Goal: Task Accomplishment & Management: Use online tool/utility

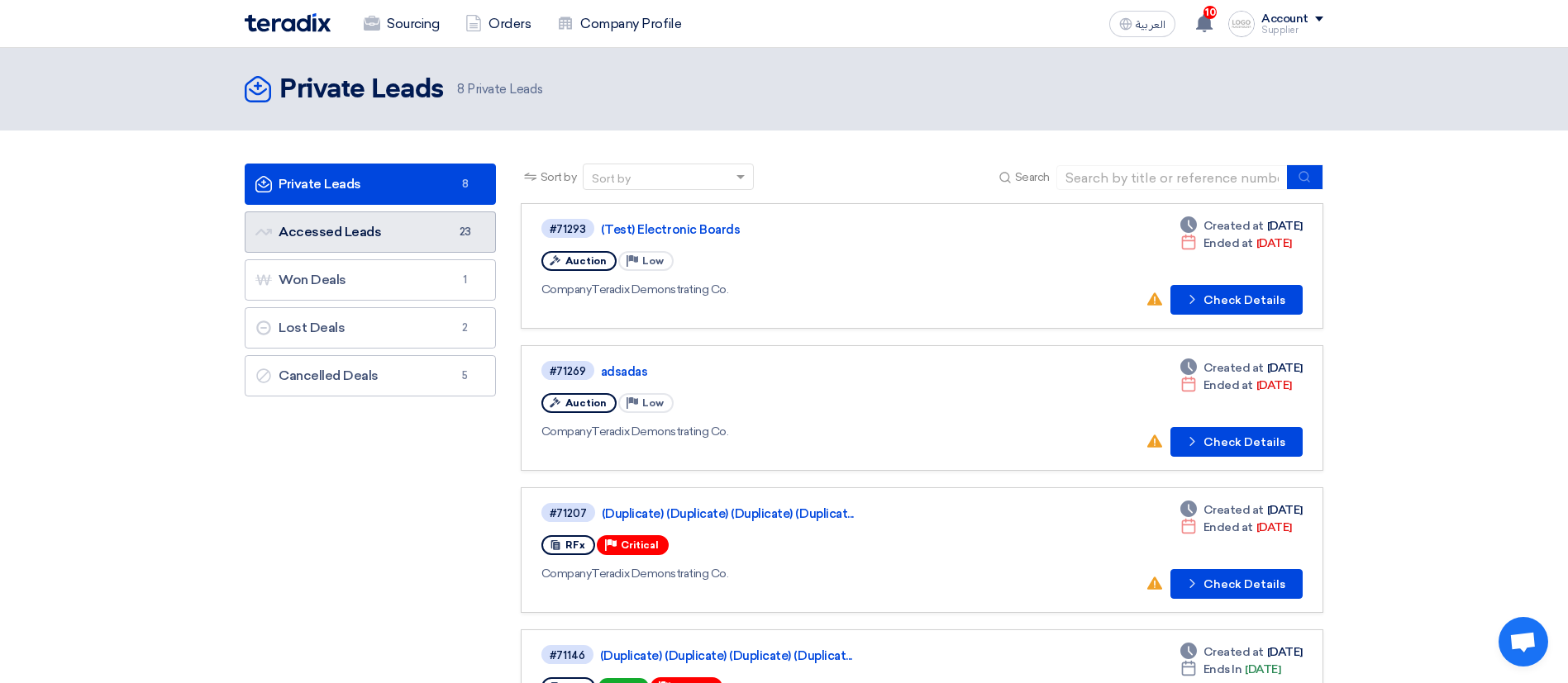
click at [451, 219] on link "Accessed Leads Accessed Leads 23" at bounding box center [370, 232] width 252 height 41
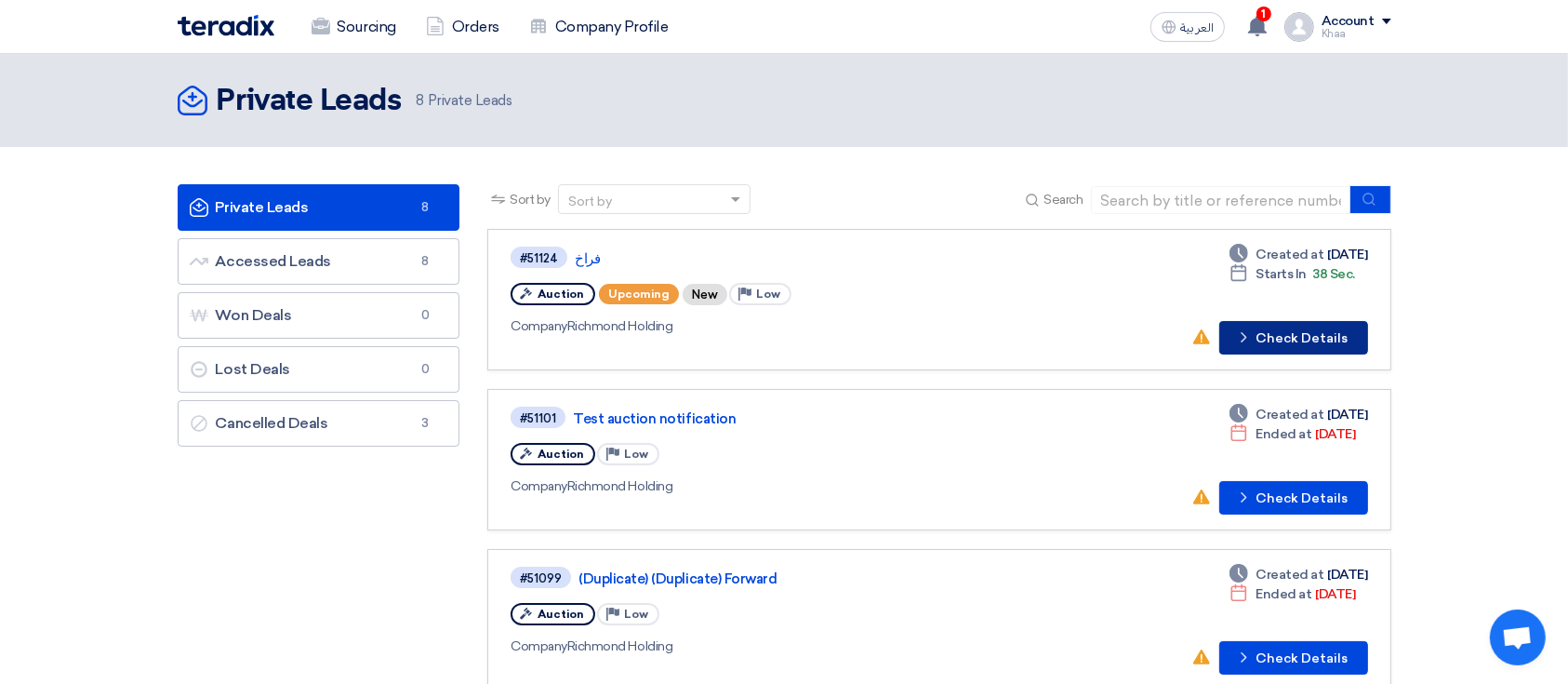
click at [1287, 334] on button "Check details Check Details" at bounding box center [1293, 338] width 148 height 34
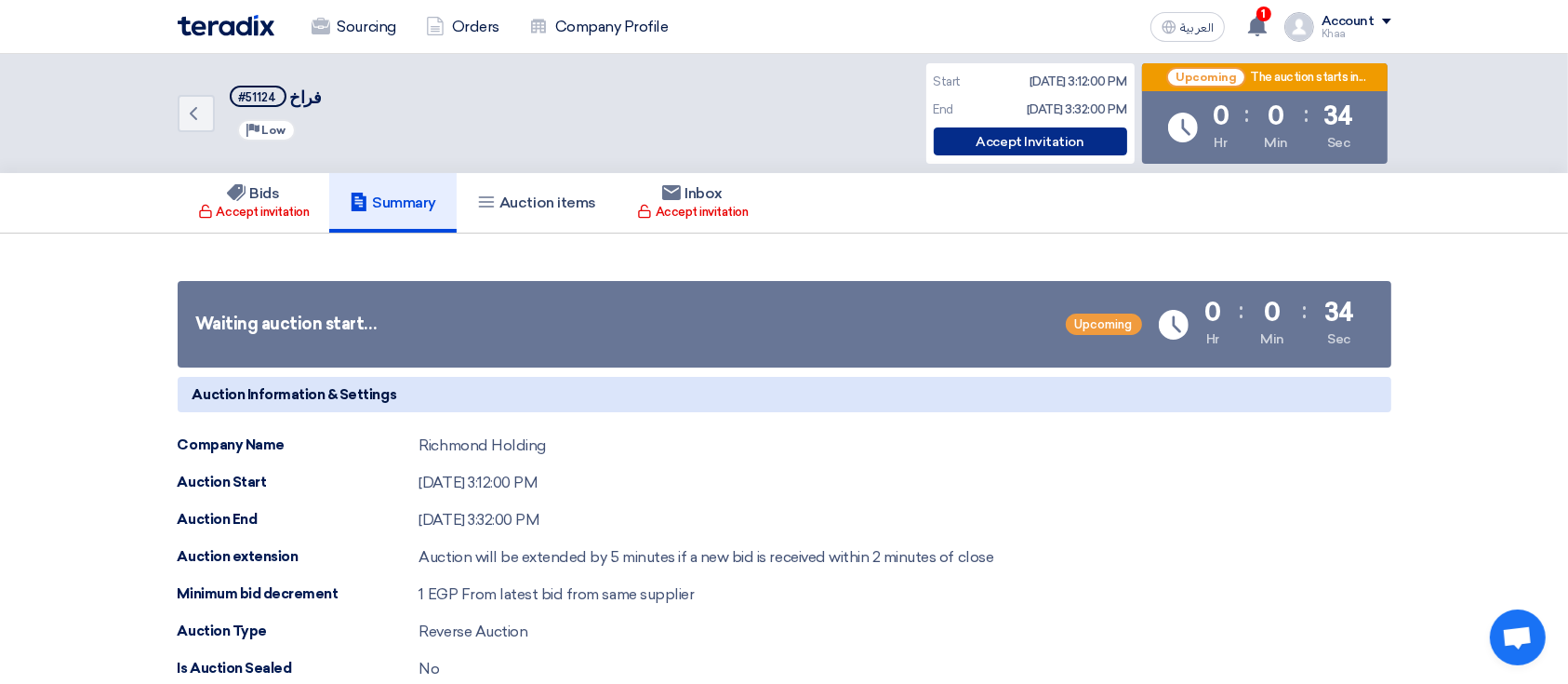
click at [1026, 147] on div "Accept Invitation" at bounding box center [1031, 142] width 194 height 28
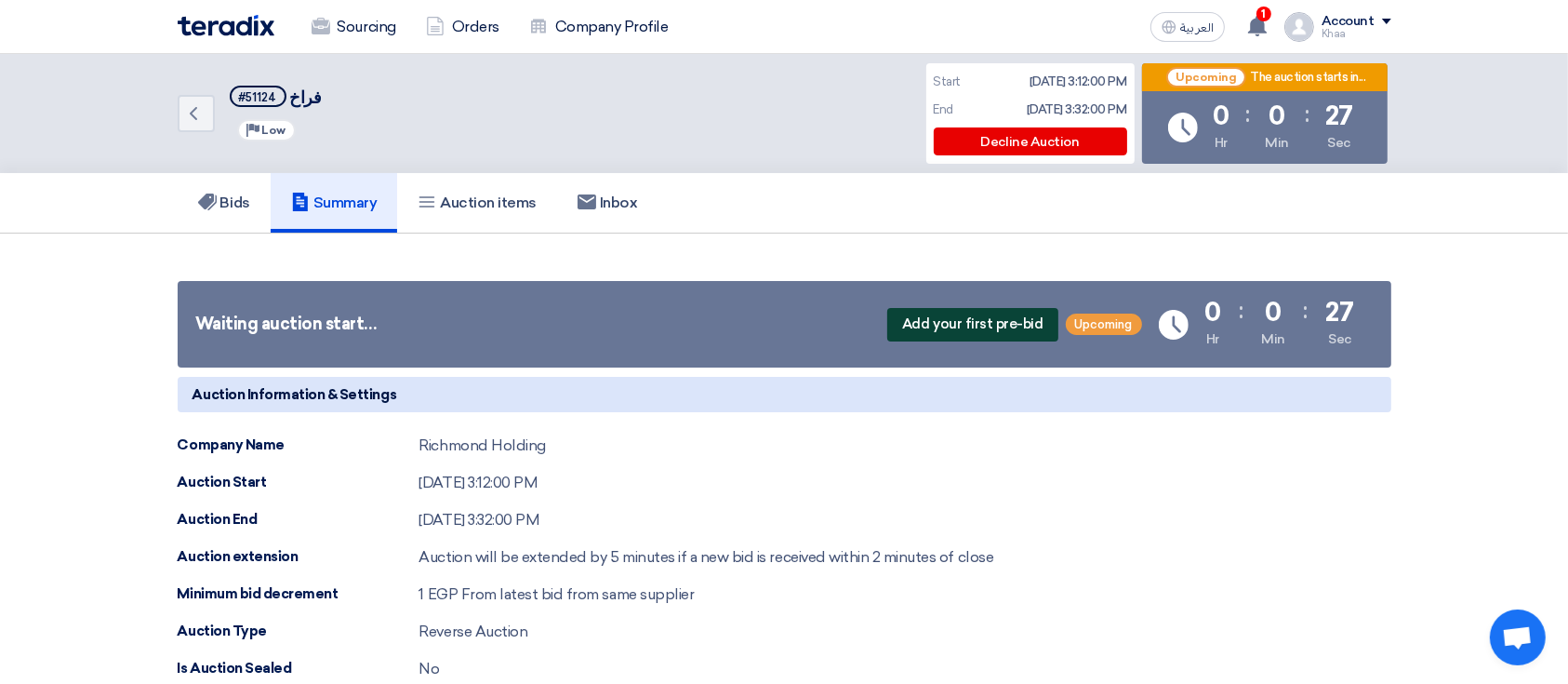
click at [997, 329] on span "Add your first pre-bid" at bounding box center [972, 325] width 170 height 34
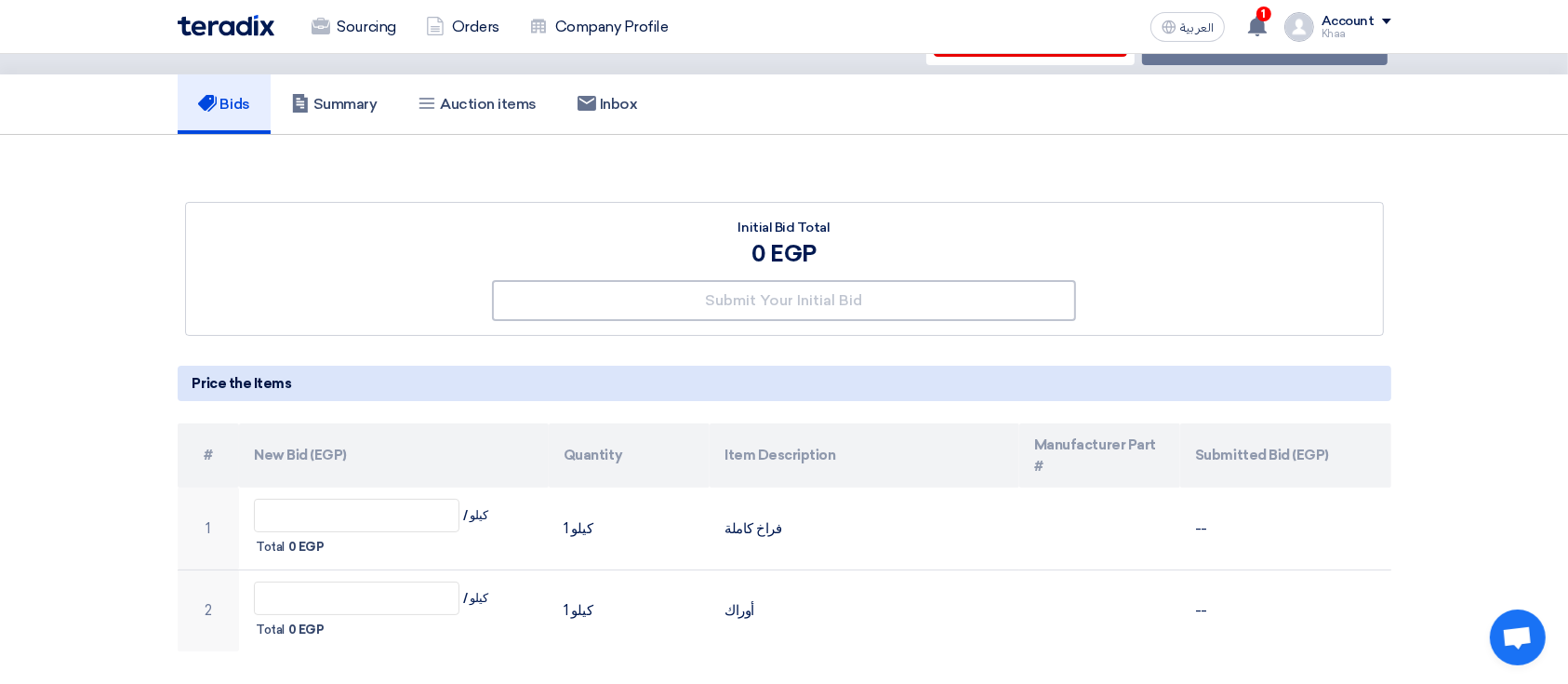
scroll to position [94, 0]
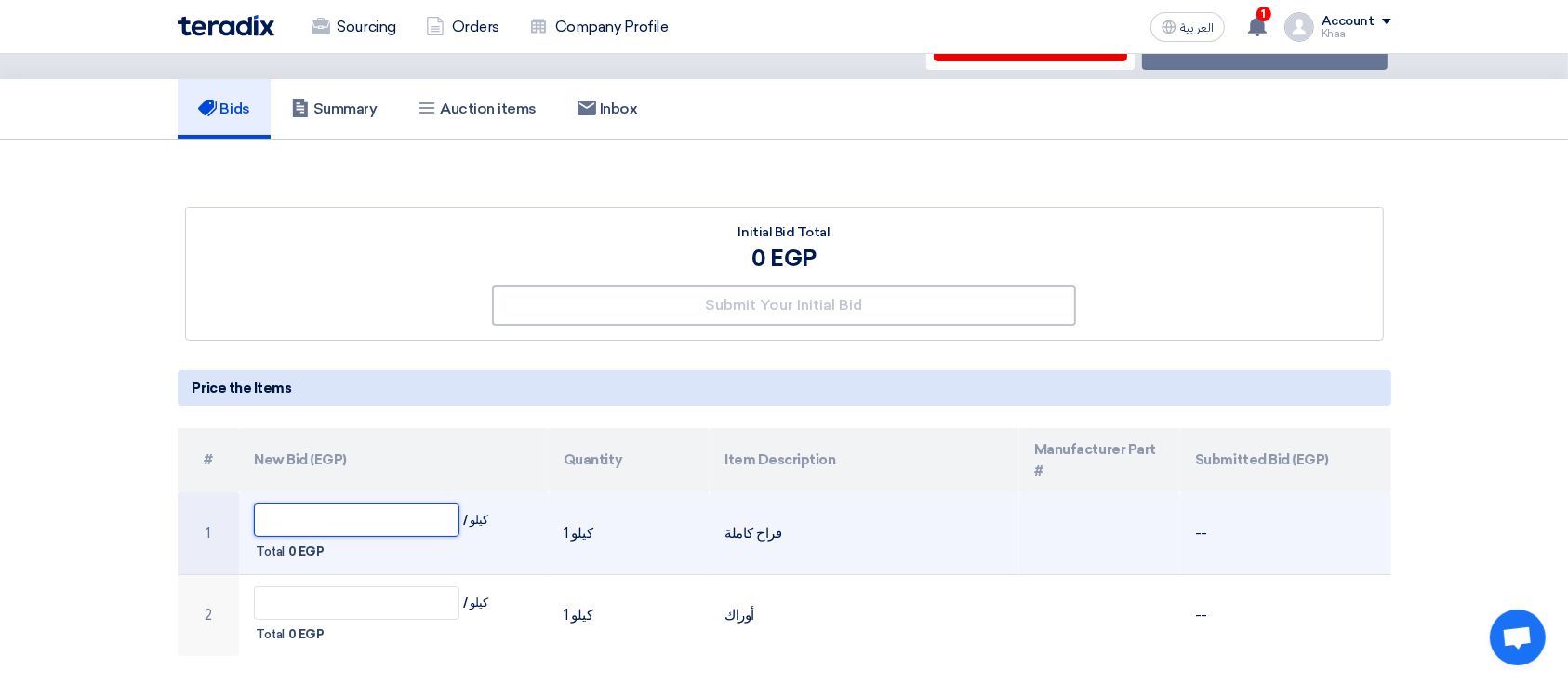
click at [417, 504] on input "text" at bounding box center [357, 521] width 206 height 34
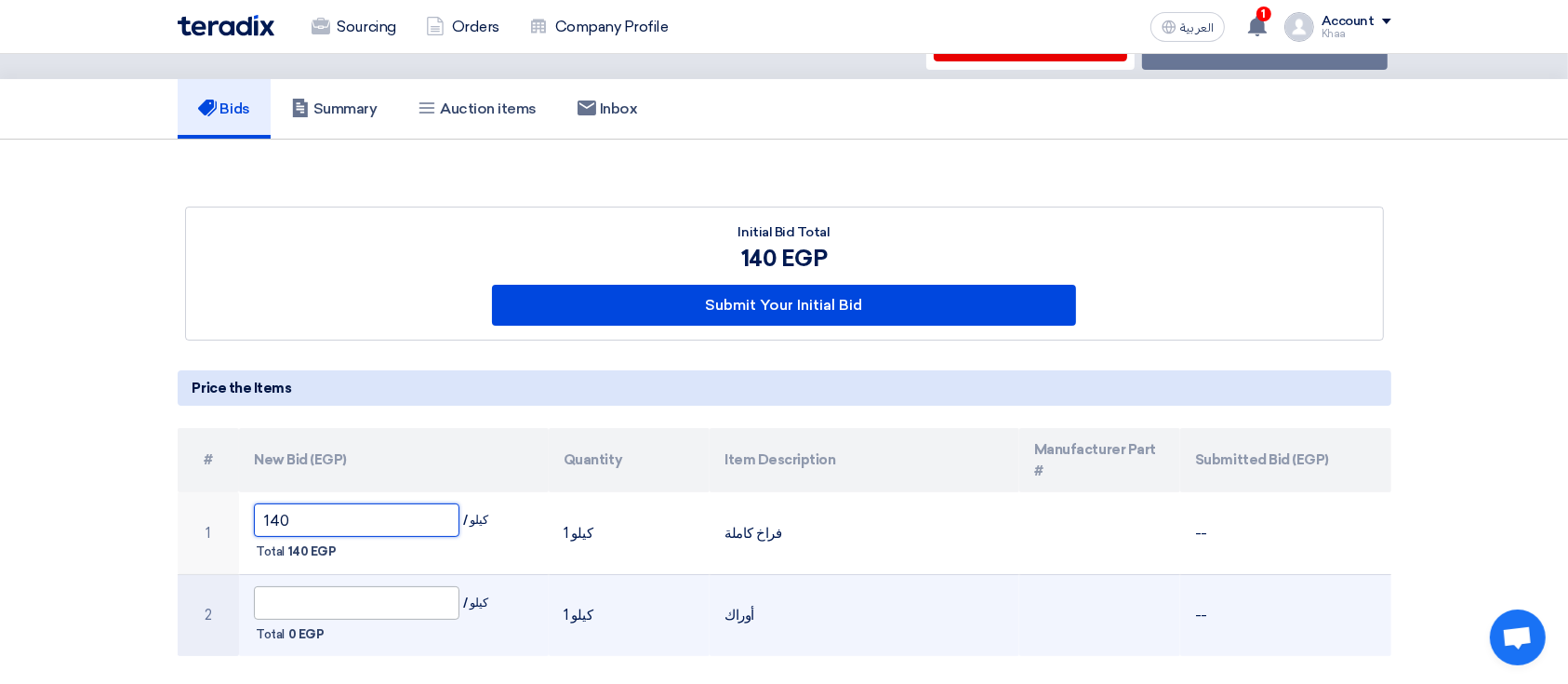
type input "140"
click at [391, 586] on input "text" at bounding box center [357, 603] width 206 height 34
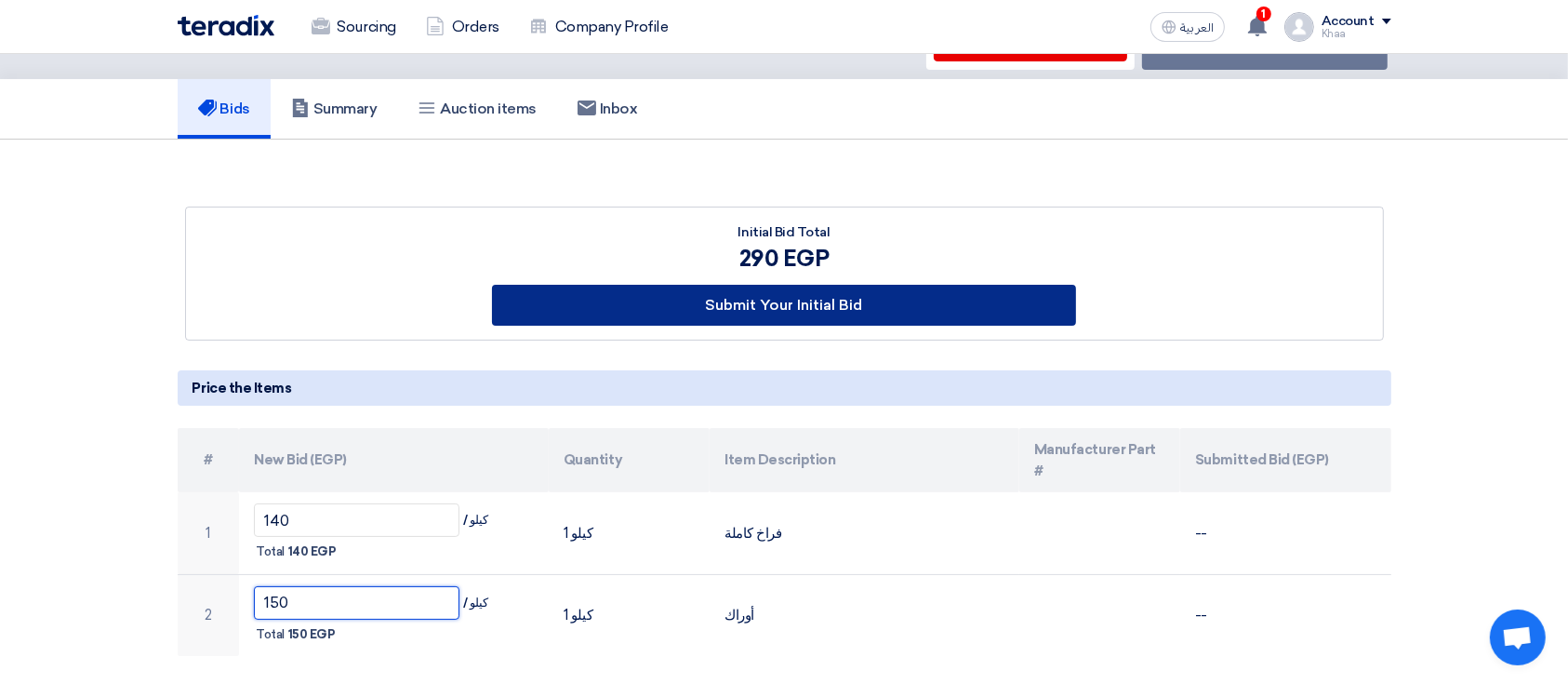
type input "150"
click at [792, 296] on button "Submit Your Initial Bid" at bounding box center [784, 305] width 584 height 41
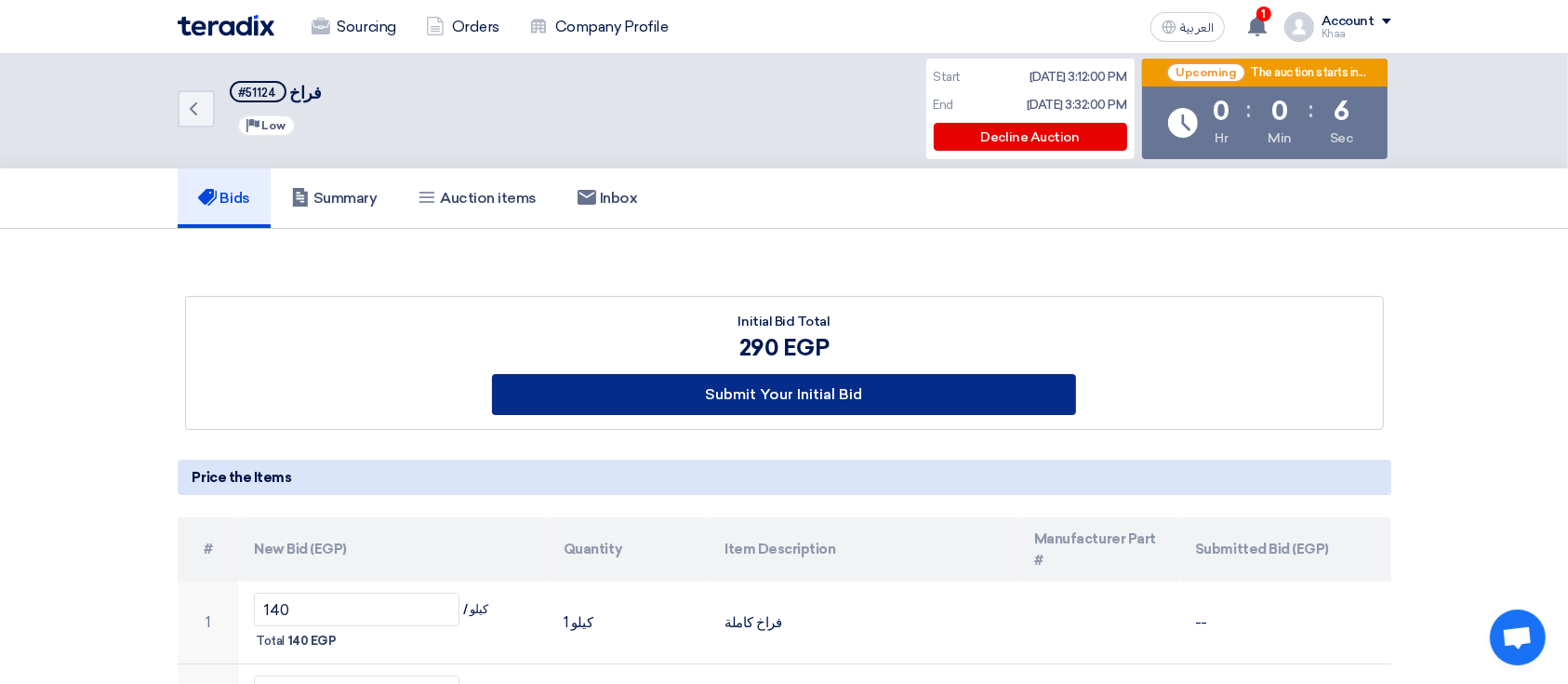
scroll to position [0, 0]
